Goal: Transaction & Acquisition: Purchase product/service

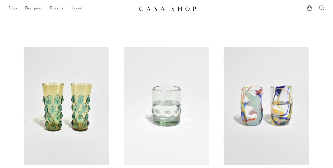
click at [56, 9] on link "Projects" at bounding box center [56, 8] width 13 height 7
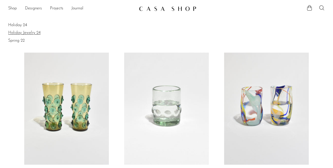
click at [34, 34] on link "Holiday Jewelry 24" at bounding box center [166, 33] width 316 height 6
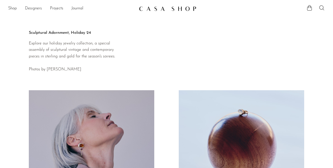
scroll to position [4, 0]
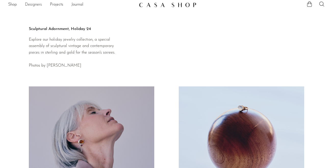
click at [30, 5] on link "Designers" at bounding box center [33, 5] width 17 height 7
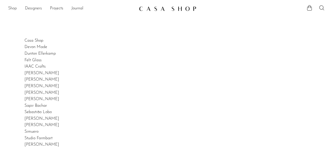
click at [9, 9] on link "Shop" at bounding box center [12, 8] width 9 height 7
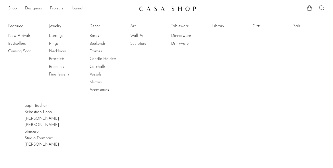
click at [57, 74] on link "Fine Jewelry" at bounding box center [68, 75] width 38 height 6
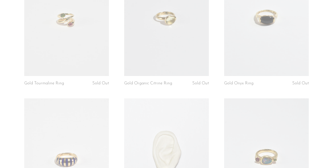
scroll to position [513, 0]
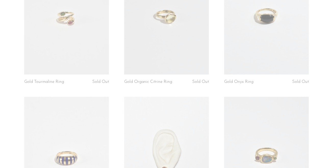
click at [316, 99] on article "Gold Multi Stone Ring Sold Out" at bounding box center [266, 170] width 100 height 146
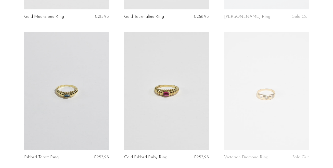
scroll to position [70, 0]
